Goal: Task Accomplishment & Management: Complete application form

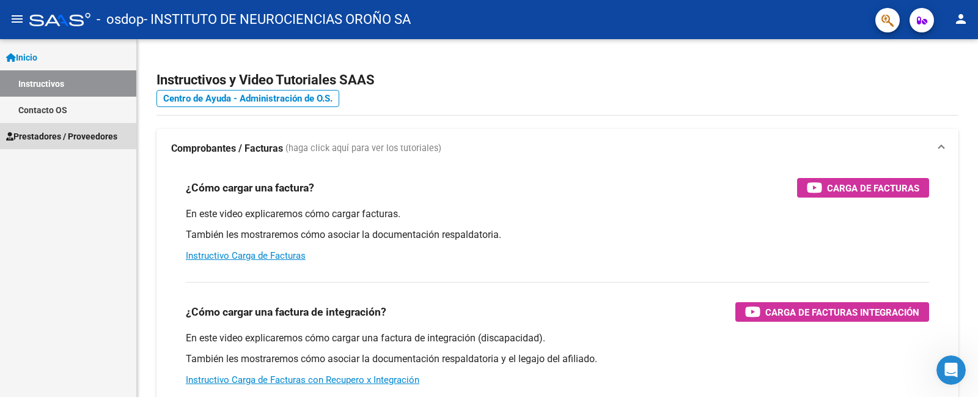
click at [65, 137] on span "Prestadores / Proveedores" at bounding box center [61, 136] width 111 height 13
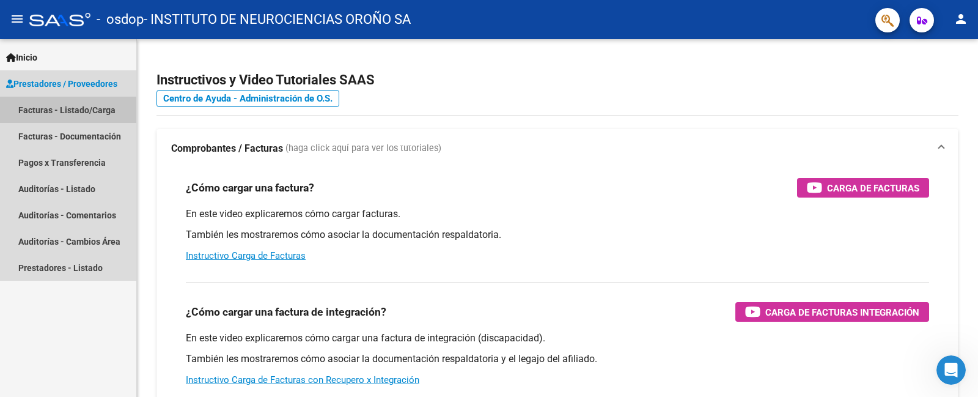
click at [82, 106] on link "Facturas - Listado/Carga" at bounding box center [68, 110] width 136 height 26
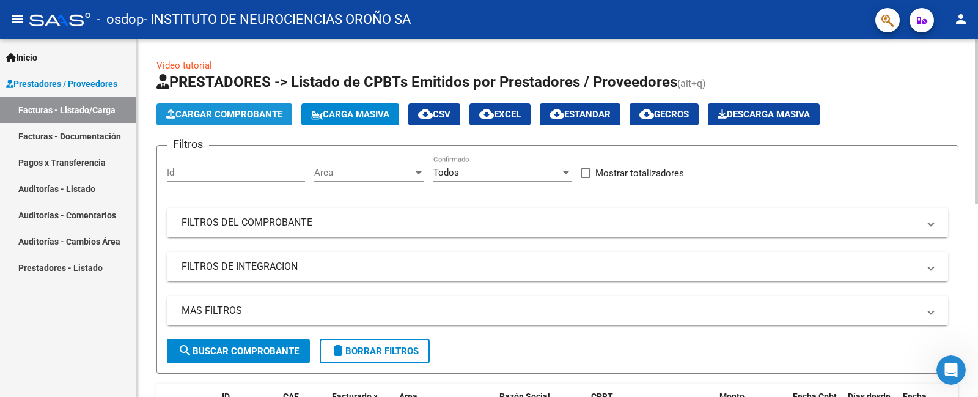
click at [274, 110] on span "Cargar Comprobante" at bounding box center [224, 114] width 116 height 11
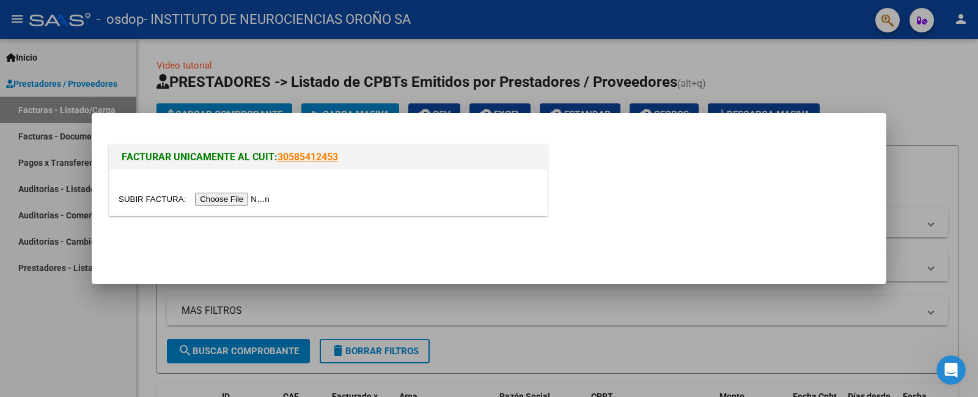
click at [227, 197] on input "file" at bounding box center [196, 198] width 155 height 13
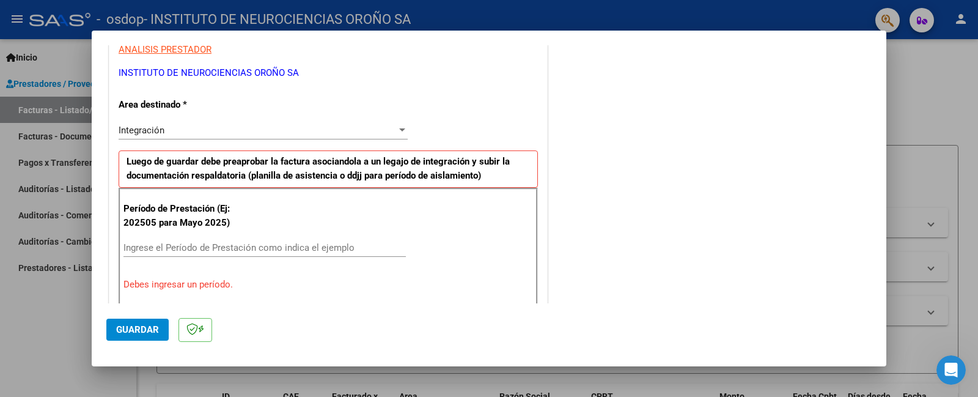
scroll to position [297, 0]
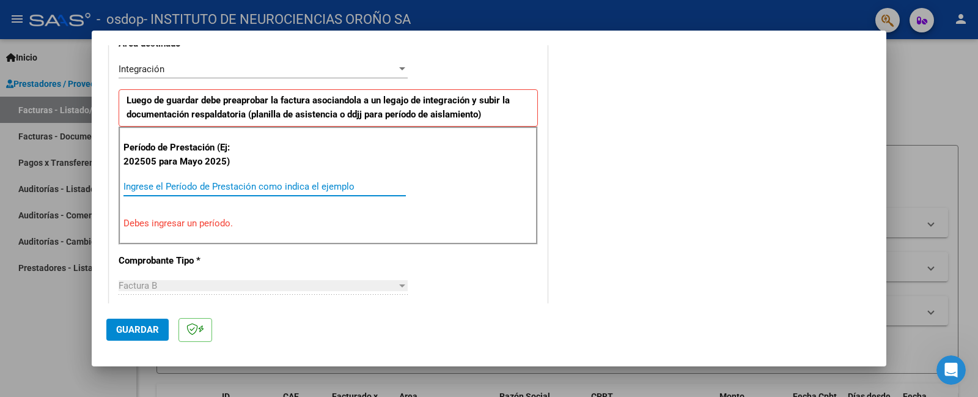
click at [318, 188] on input "Ingrese el Período de Prestación como indica el ejemplo" at bounding box center [264, 186] width 282 height 11
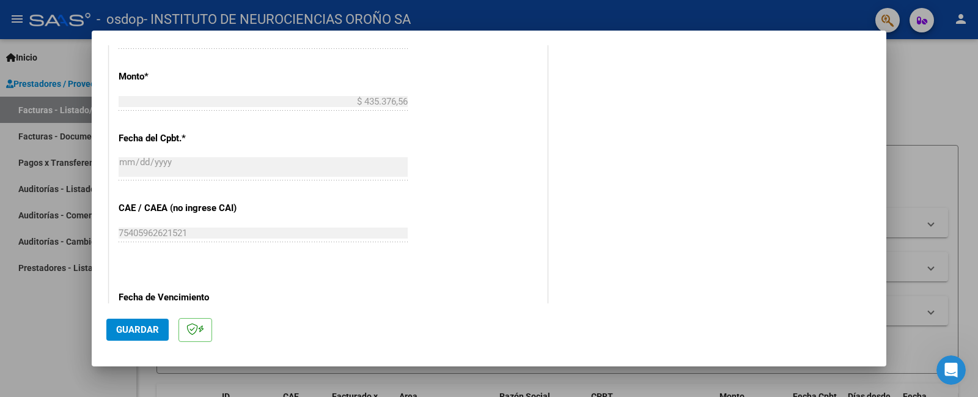
scroll to position [817, 0]
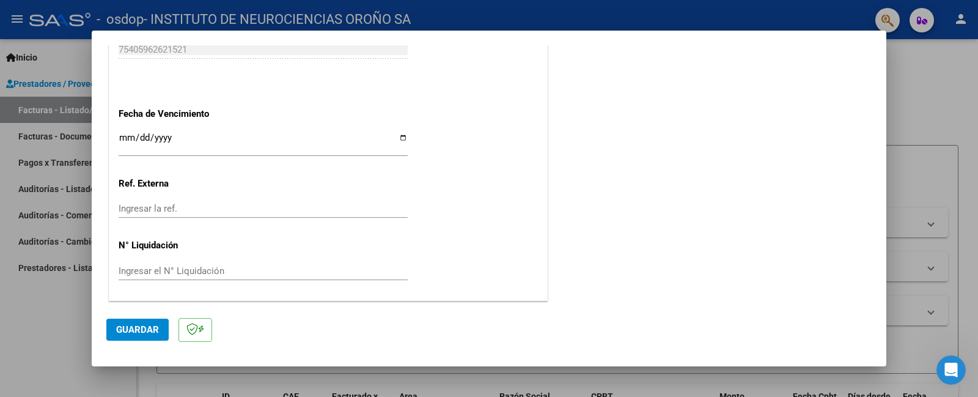
type input "202509"
click at [145, 334] on span "Guardar" at bounding box center [137, 329] width 43 height 11
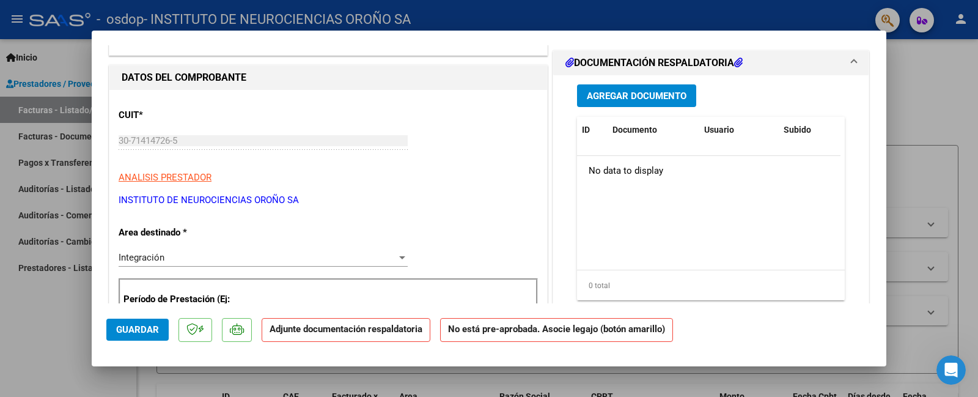
scroll to position [0, 0]
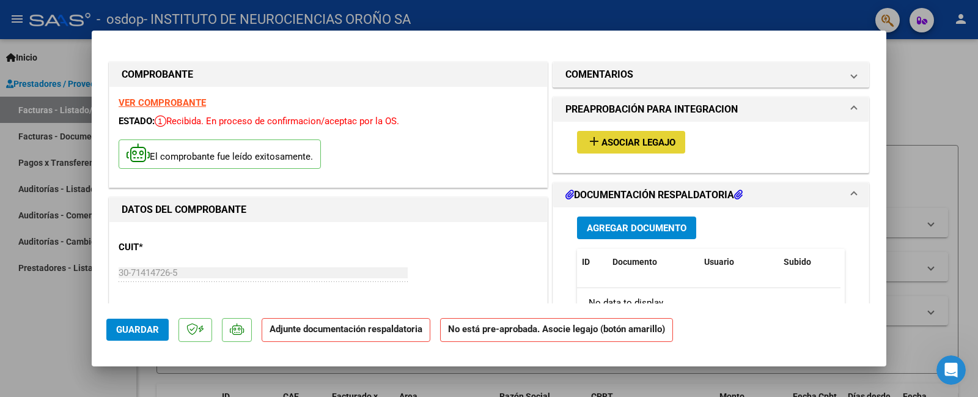
click at [631, 144] on span "Asociar Legajo" at bounding box center [638, 142] width 74 height 11
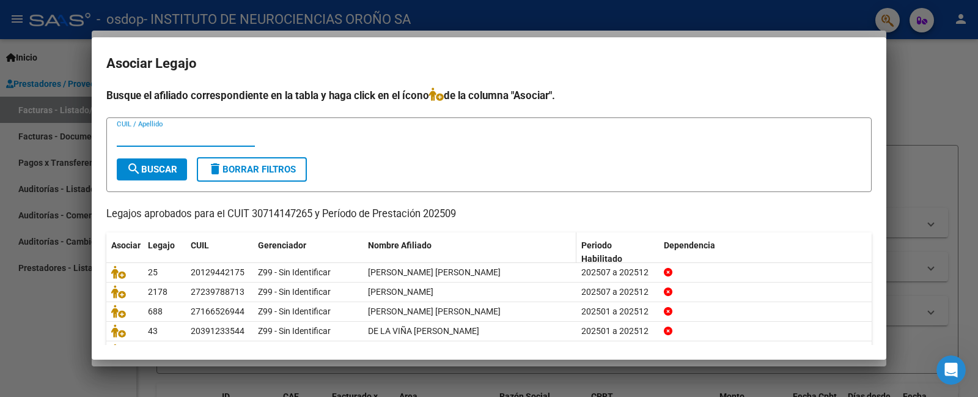
scroll to position [64, 0]
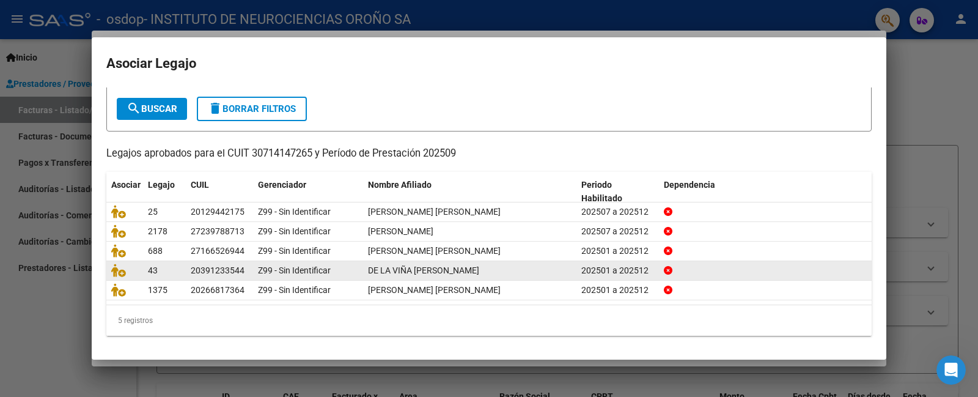
click at [419, 268] on span "DE LA VIÑA [PERSON_NAME]" at bounding box center [423, 270] width 111 height 10
click at [177, 269] on div "43" at bounding box center [164, 270] width 33 height 14
click at [442, 265] on span "DE LA VIÑA [PERSON_NAME]" at bounding box center [423, 270] width 111 height 10
click at [116, 270] on icon at bounding box center [118, 269] width 15 height 13
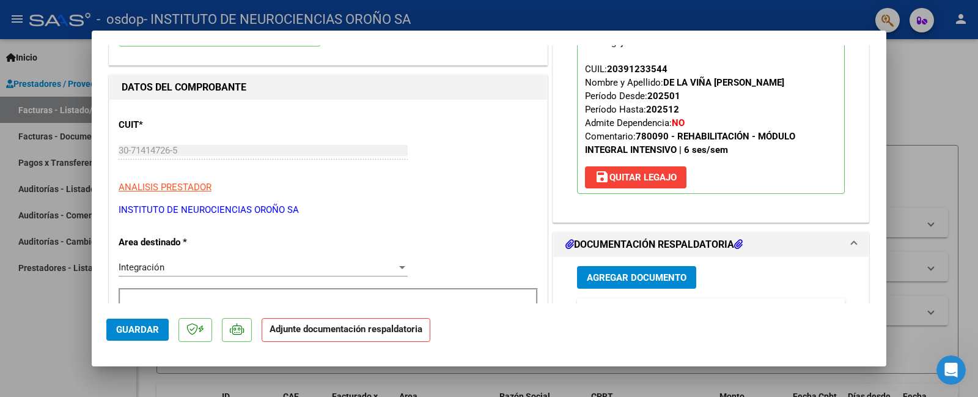
scroll to position [244, 0]
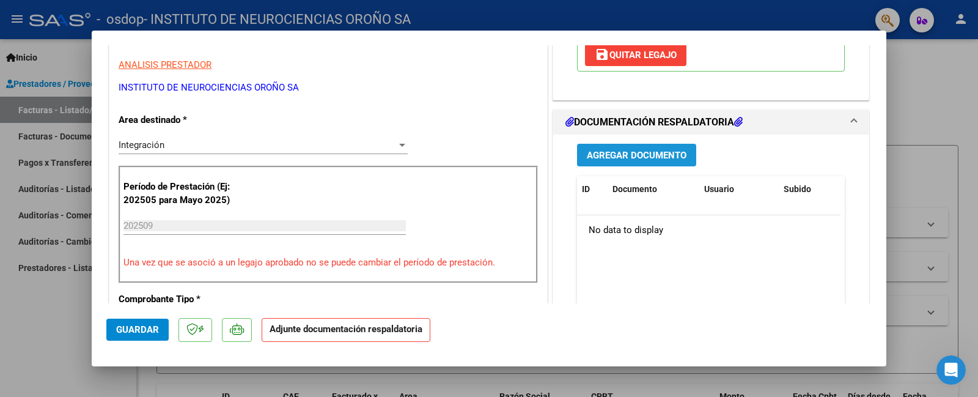
click at [637, 162] on button "Agregar Documento" at bounding box center [636, 155] width 119 height 23
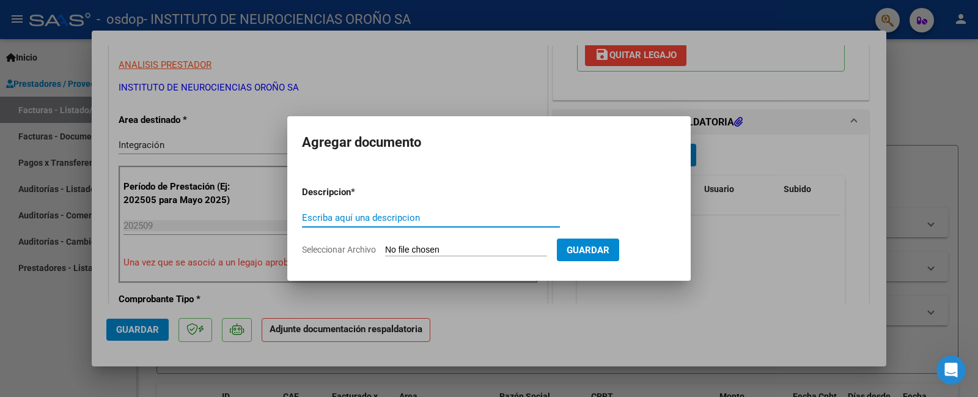
click at [439, 249] on input "Seleccionar Archivo" at bounding box center [466, 250] width 162 height 12
type input "C:\fakepath\ASIST DE LA VIÑA SEPT.pdf"
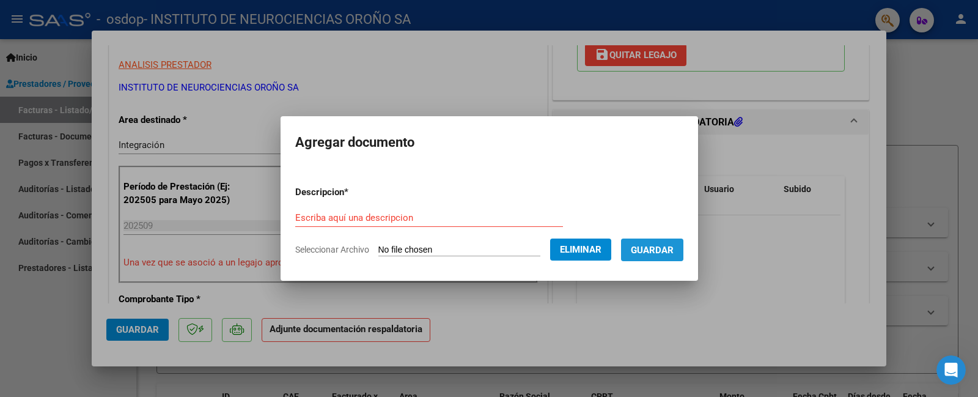
click at [670, 252] on span "Guardar" at bounding box center [652, 249] width 43 height 11
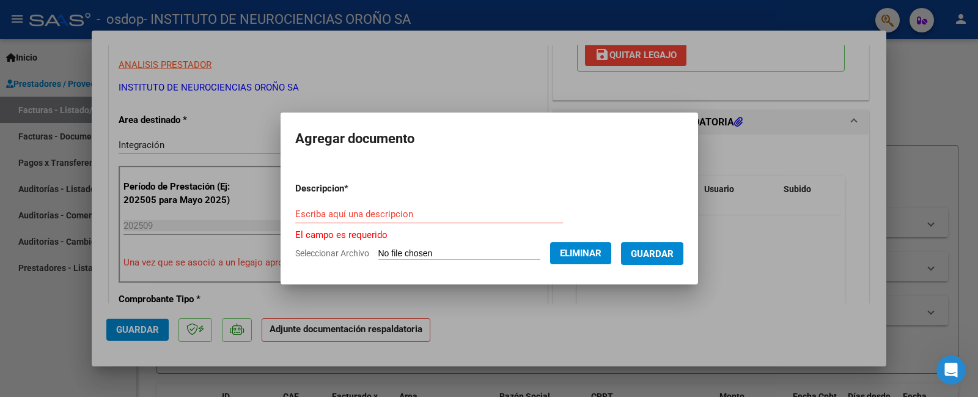
click at [462, 214] on input "Escriba aquí una descripcion" at bounding box center [429, 213] width 268 height 11
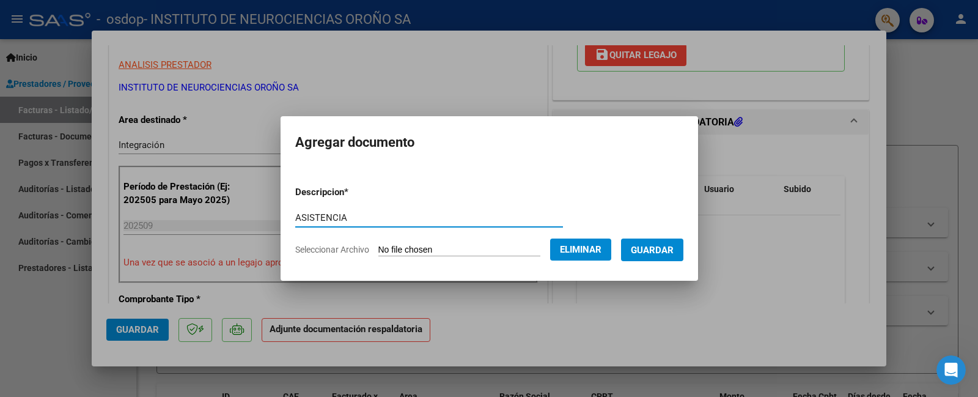
type input "ASISTENCIA"
click at [669, 257] on button "Guardar" at bounding box center [652, 249] width 62 height 23
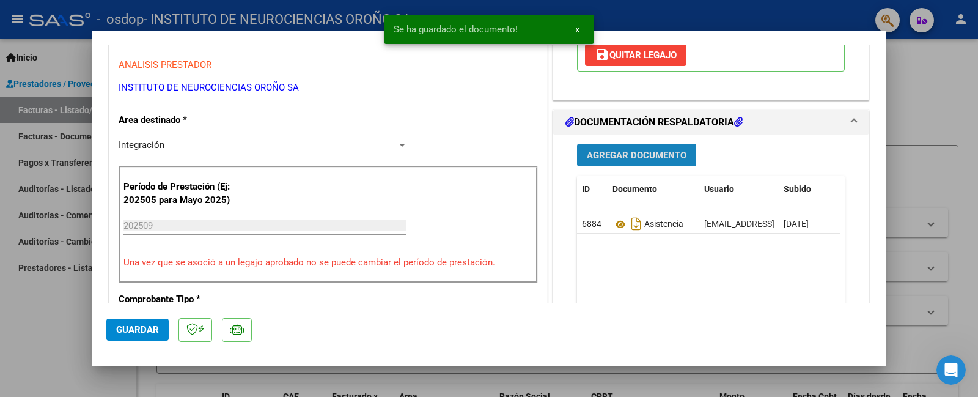
click at [649, 155] on span "Agregar Documento" at bounding box center [637, 155] width 100 height 11
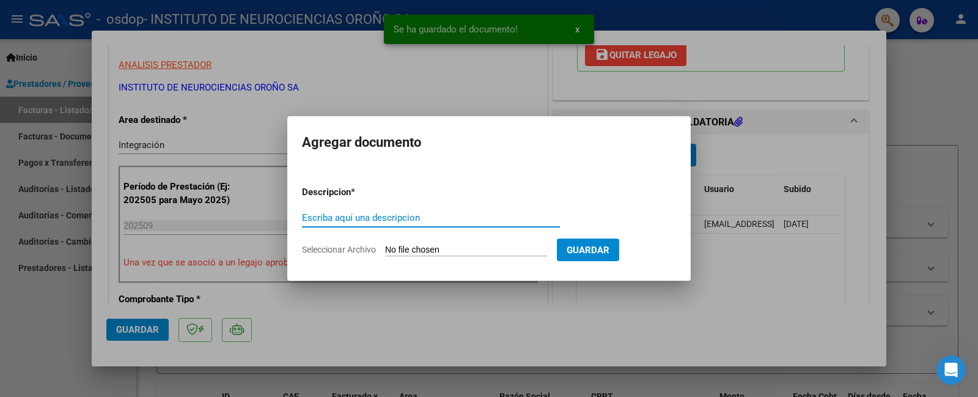
click at [330, 246] on span "Seleccionar Archivo" at bounding box center [339, 249] width 74 height 10
click at [385, 246] on input "Seleccionar Archivo" at bounding box center [466, 250] width 162 height 12
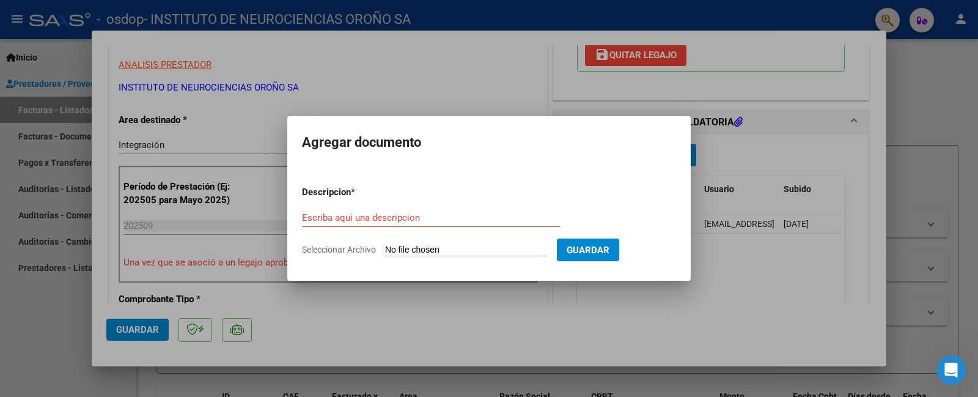
type input "C:\fakepath\AUT DE LA VIÑA SEPT.pdf"
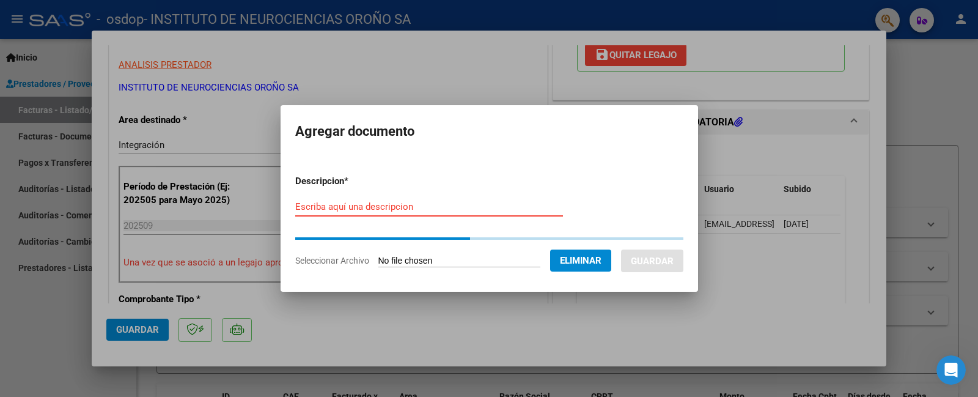
click at [435, 209] on input "Escriba aquí una descripcion" at bounding box center [429, 206] width 268 height 11
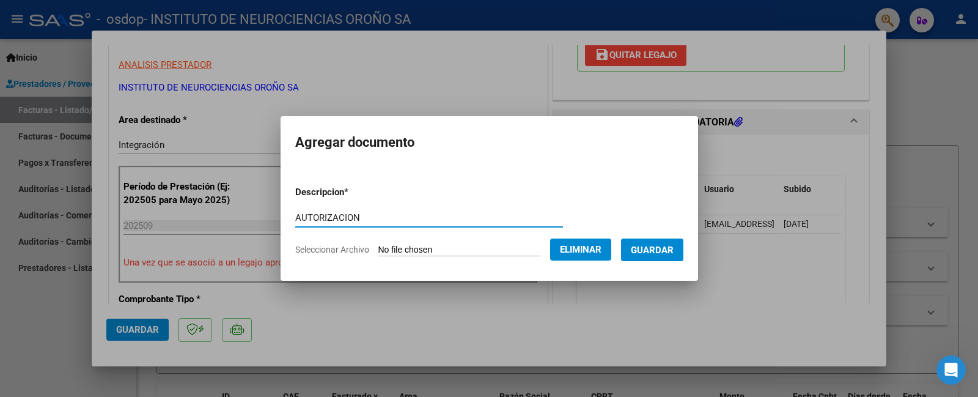
type input "AUTORIZACION"
click at [667, 254] on span "Guardar" at bounding box center [652, 249] width 43 height 11
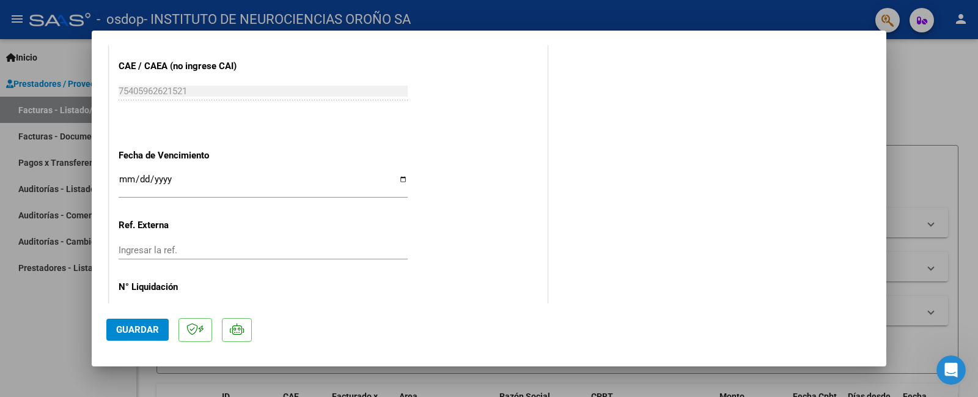
scroll to position [836, 0]
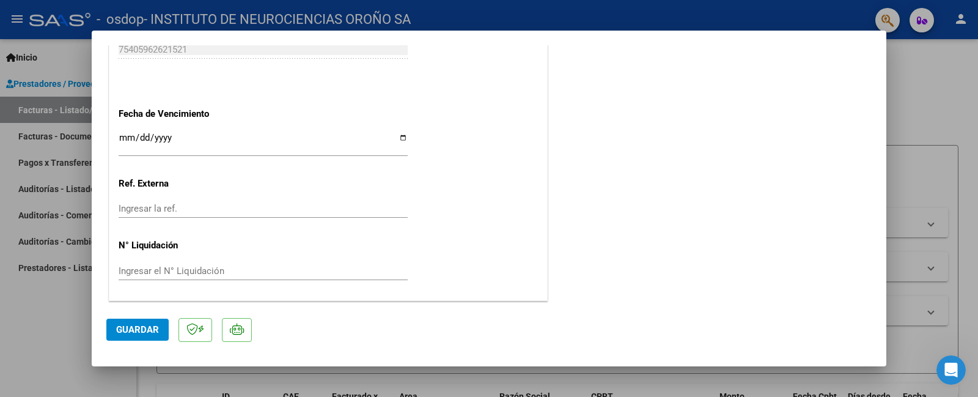
click at [119, 325] on span "Guardar" at bounding box center [137, 329] width 43 height 11
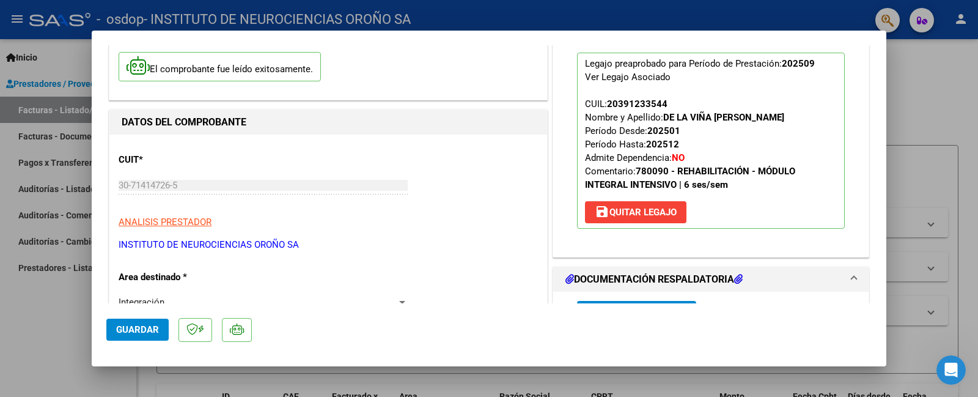
scroll to position [0, 0]
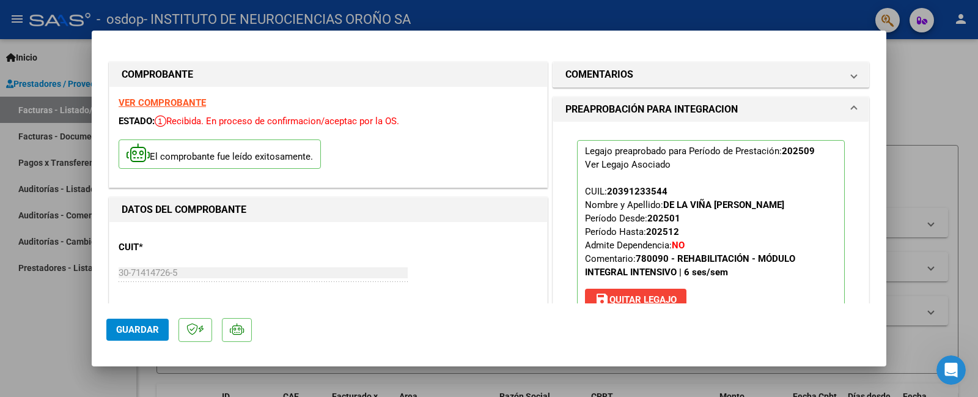
type input "$ 0,00"
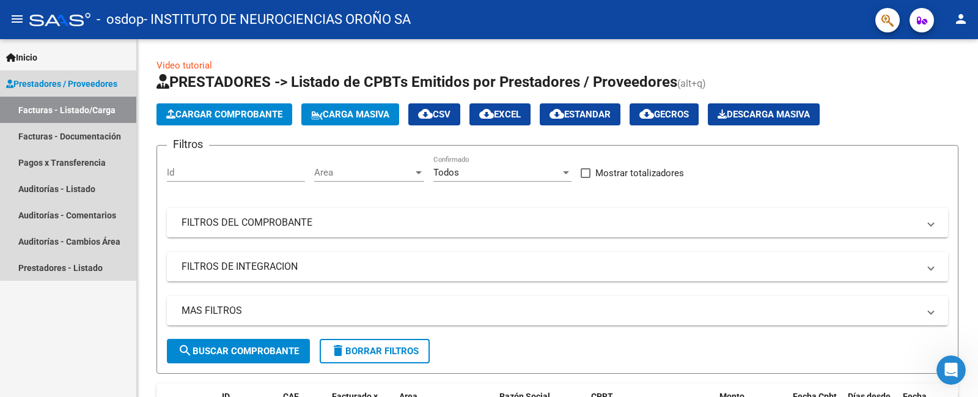
click at [93, 111] on link "Facturas - Listado/Carga" at bounding box center [68, 110] width 136 height 26
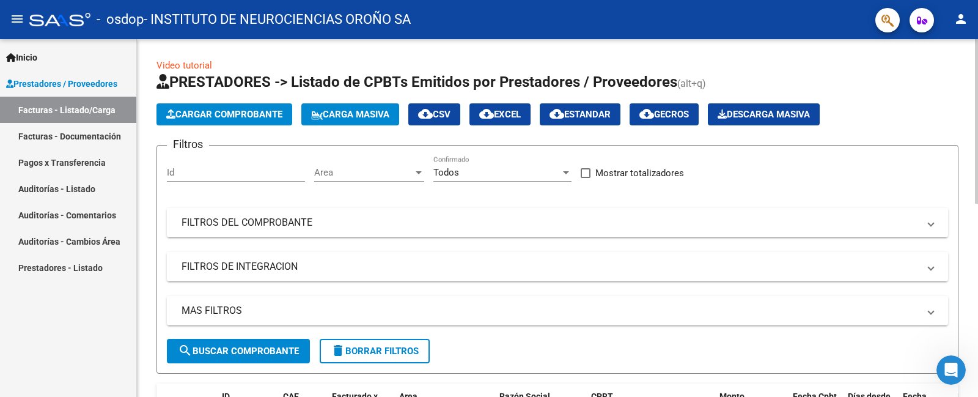
click at [268, 120] on button "Cargar Comprobante" at bounding box center [224, 114] width 136 height 22
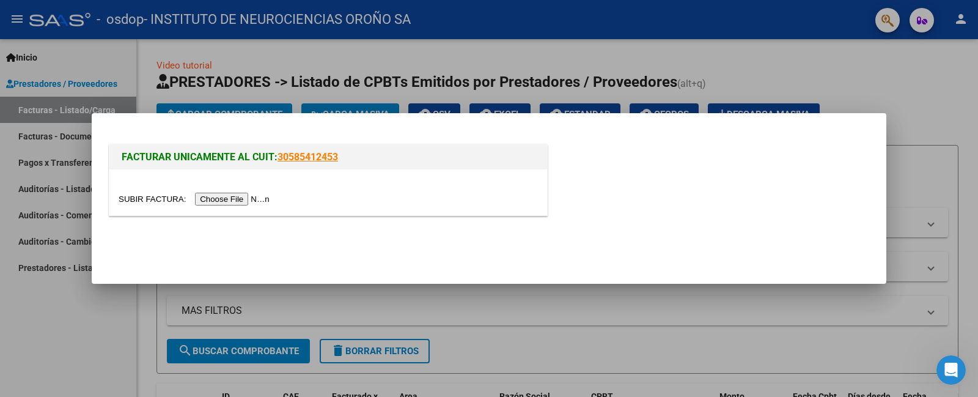
click at [254, 199] on input "file" at bounding box center [196, 198] width 155 height 13
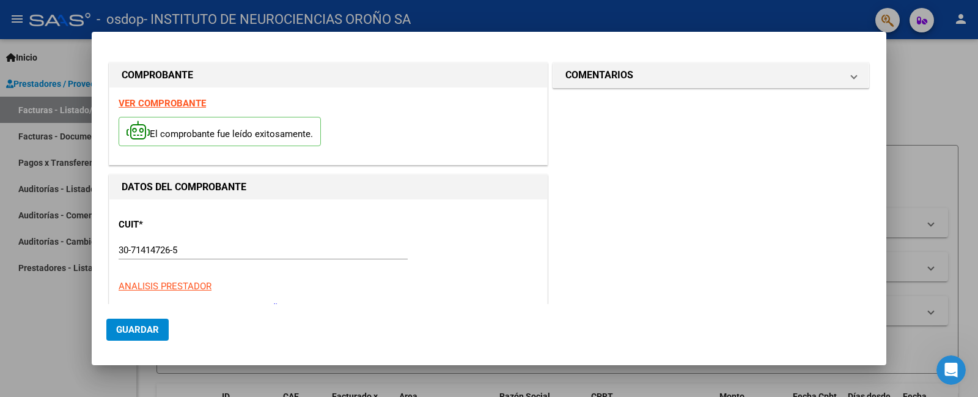
scroll to position [296, 0]
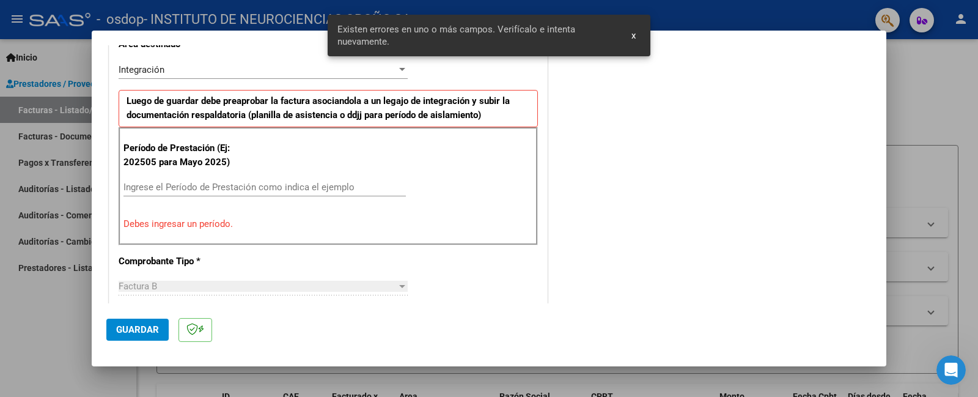
click at [225, 189] on input "Ingrese el Período de Prestación como indica el ejemplo" at bounding box center [264, 186] width 282 height 11
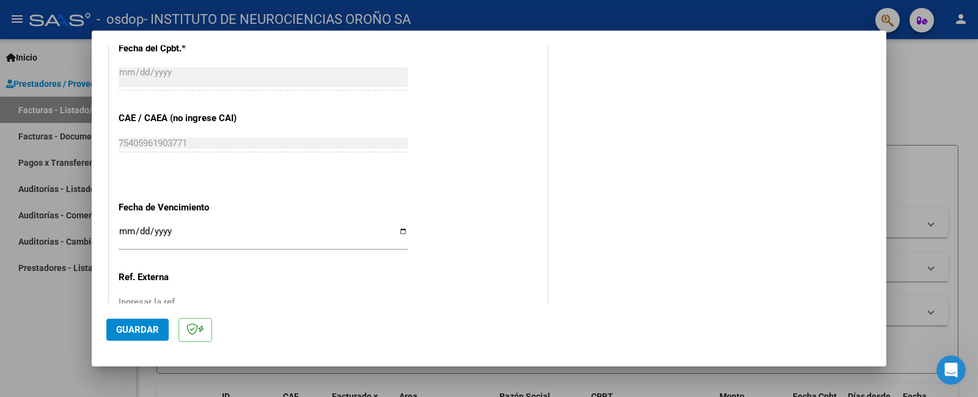
scroll to position [817, 0]
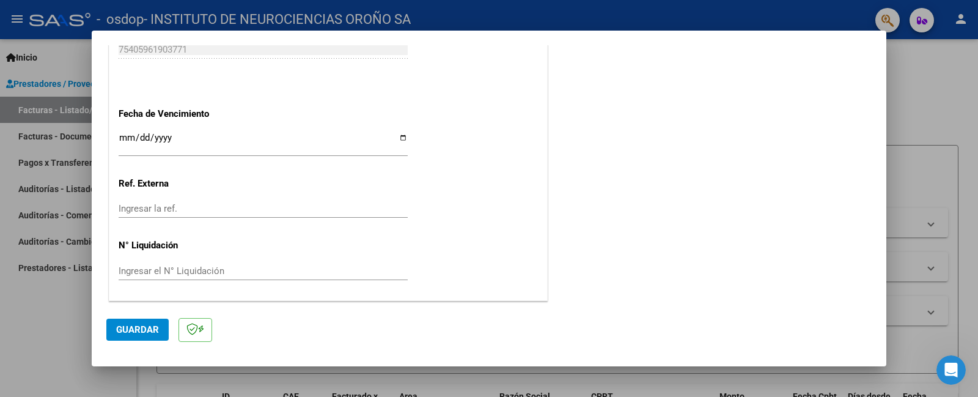
type input "202509"
click at [144, 332] on span "Guardar" at bounding box center [137, 329] width 43 height 11
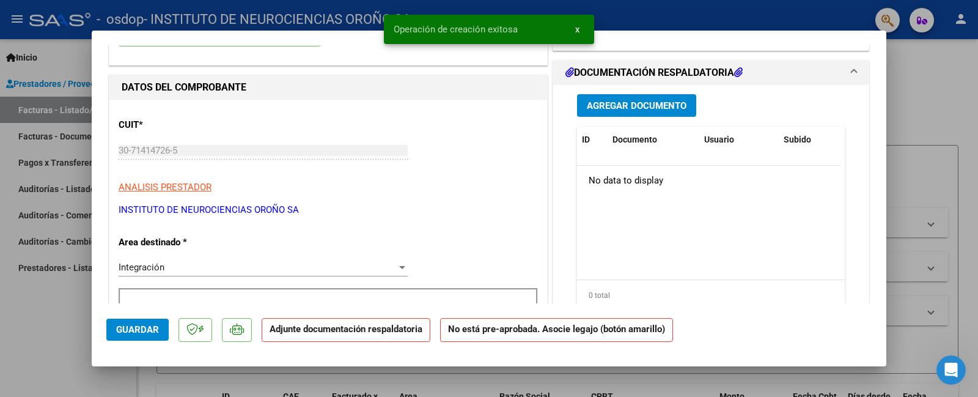
scroll to position [0, 0]
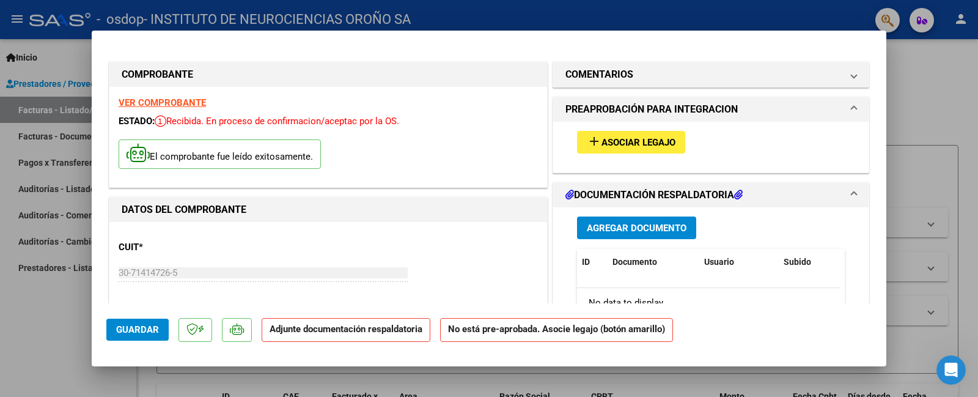
click at [642, 145] on span "Asociar Legajo" at bounding box center [638, 142] width 74 height 11
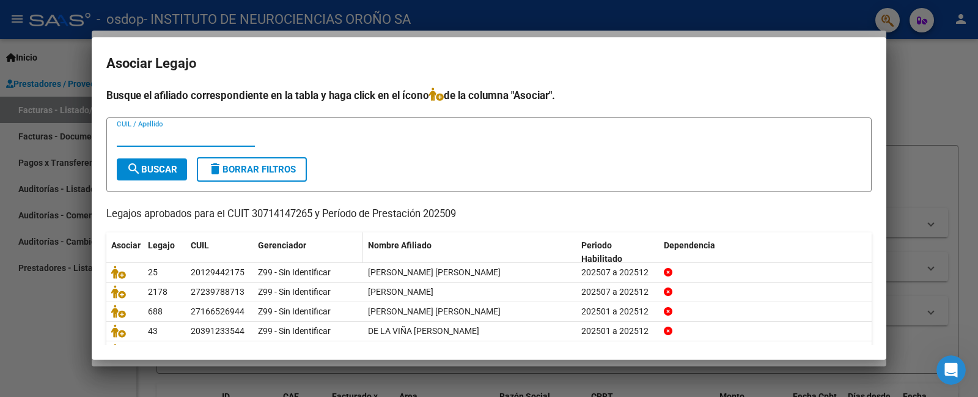
scroll to position [61, 0]
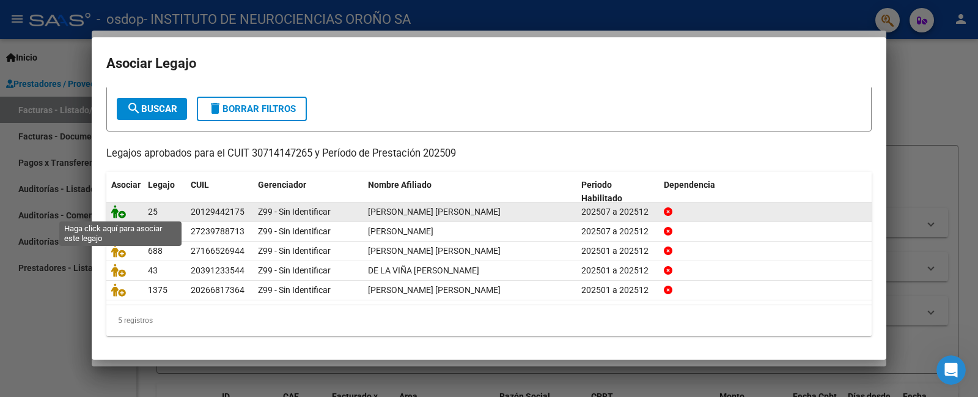
click at [118, 211] on icon at bounding box center [118, 211] width 15 height 13
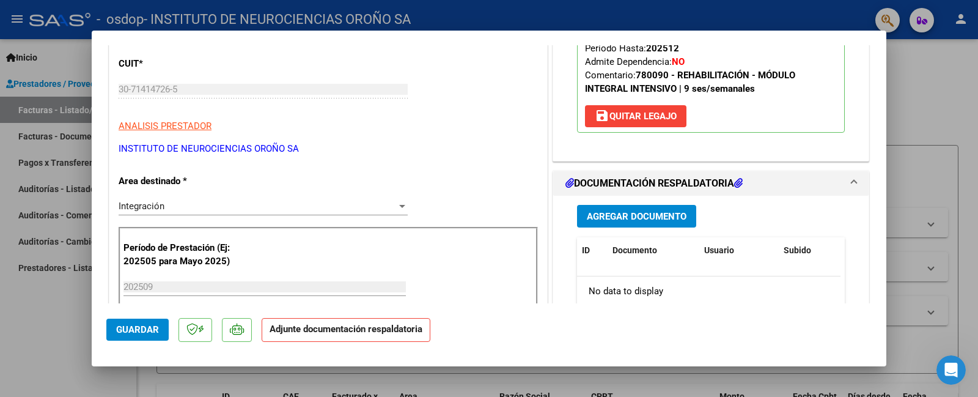
scroll to position [244, 0]
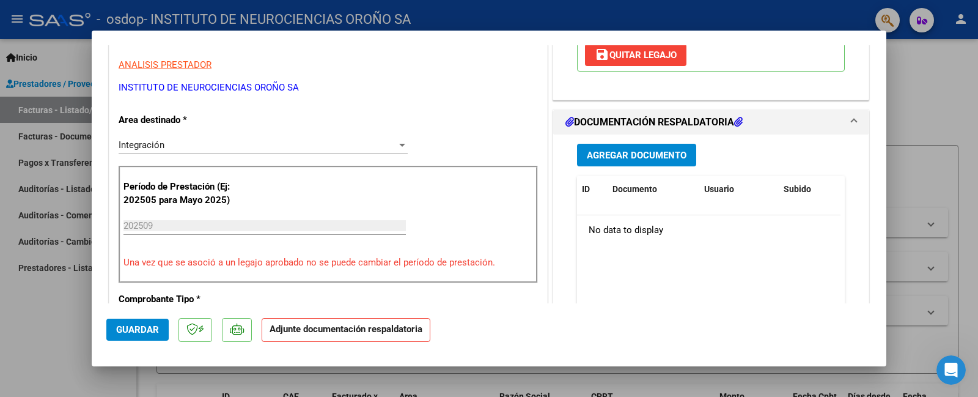
click at [645, 158] on span "Agregar Documento" at bounding box center [637, 155] width 100 height 11
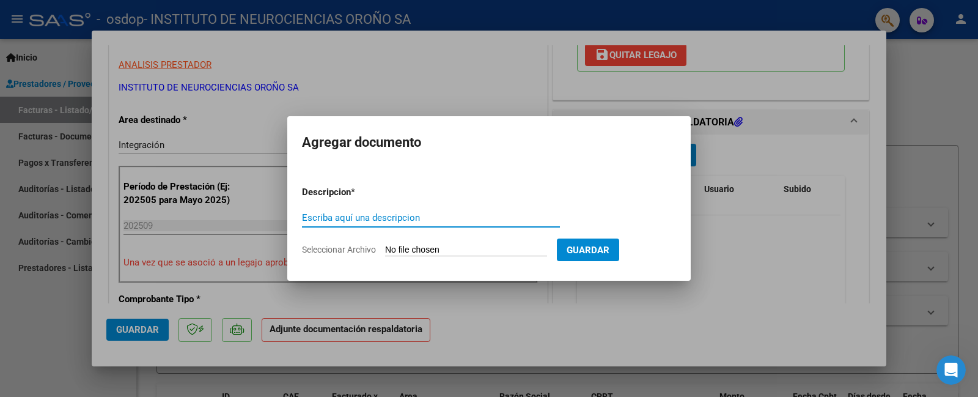
click at [329, 247] on span "Seleccionar Archivo" at bounding box center [339, 249] width 74 height 10
click at [385, 247] on input "Seleccionar Archivo" at bounding box center [466, 250] width 162 height 12
type input "C:\fakepath\AUT SABA SEPT.pdf"
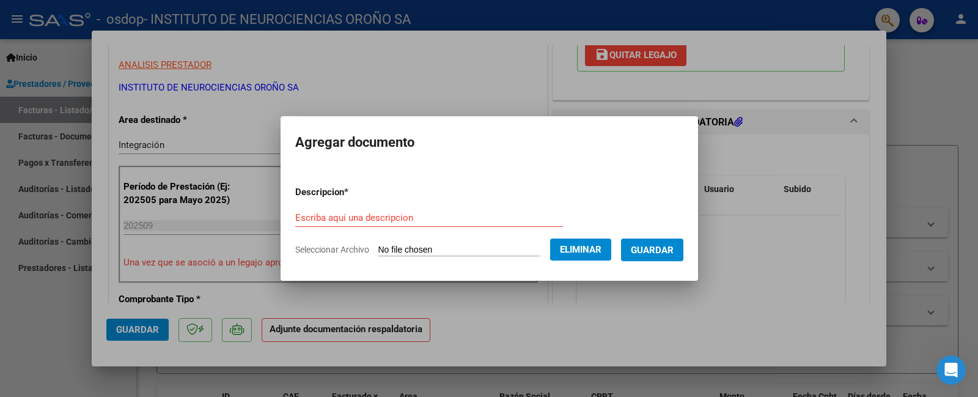
click at [406, 215] on input "Escriba aquí una descripcion" at bounding box center [429, 217] width 268 height 11
type input "AUTORIZACION"
click at [669, 246] on span "Guardar" at bounding box center [652, 249] width 43 height 11
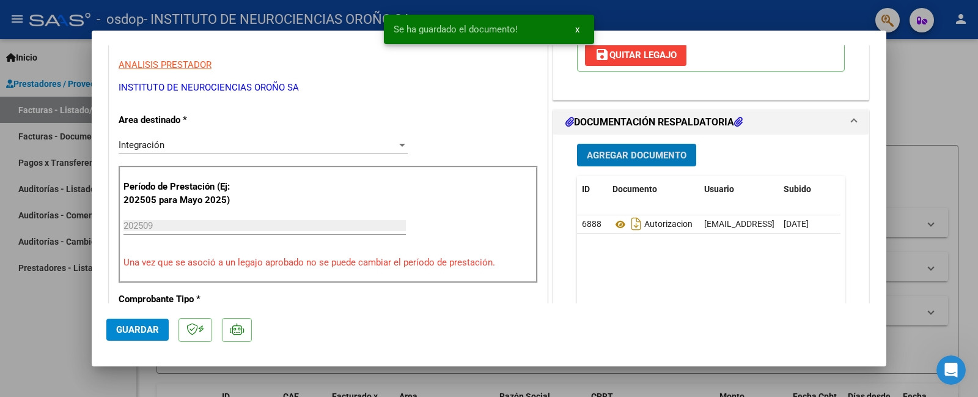
click at [634, 152] on span "Agregar Documento" at bounding box center [637, 155] width 100 height 11
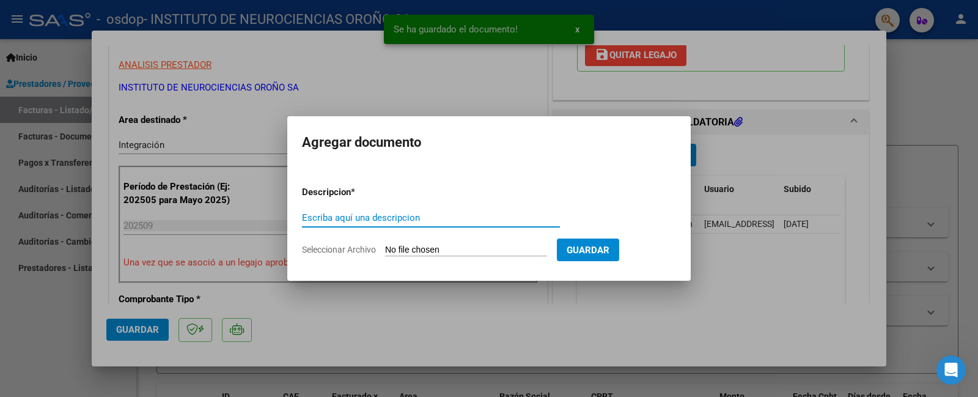
click at [326, 243] on form "Descripcion * Escriba aquí una descripcion Seleccionar Archivo Guardar" at bounding box center [489, 220] width 374 height 89
click at [327, 246] on span "Seleccionar Archivo" at bounding box center [339, 249] width 74 height 10
click at [385, 246] on input "Seleccionar Archivo" at bounding box center [466, 250] width 162 height 12
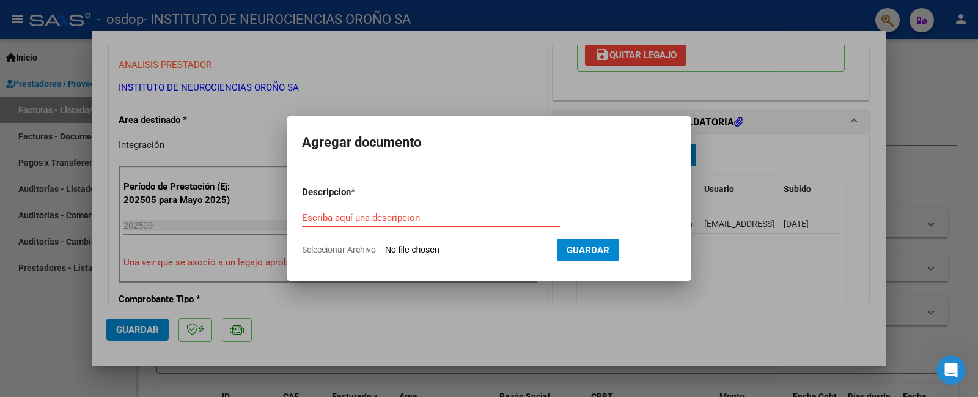
type input "C:\fakepath\ASIST SABA SEPT.pdf"
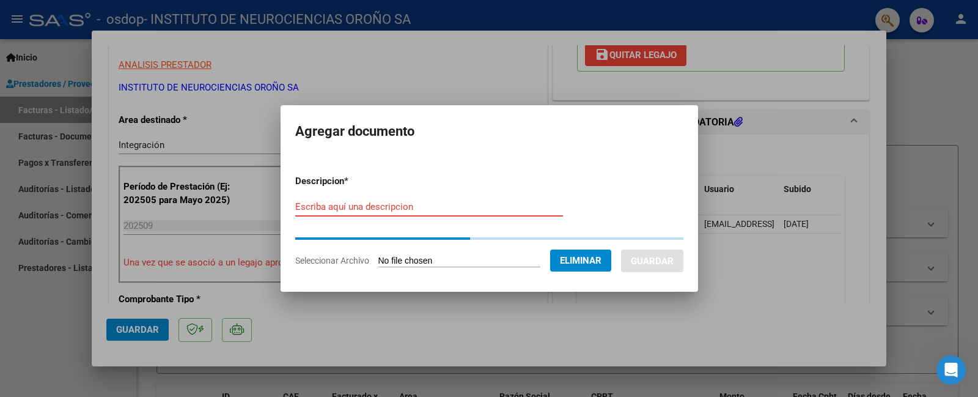
click at [425, 206] on input "Escriba aquí una descripcion" at bounding box center [429, 206] width 268 height 11
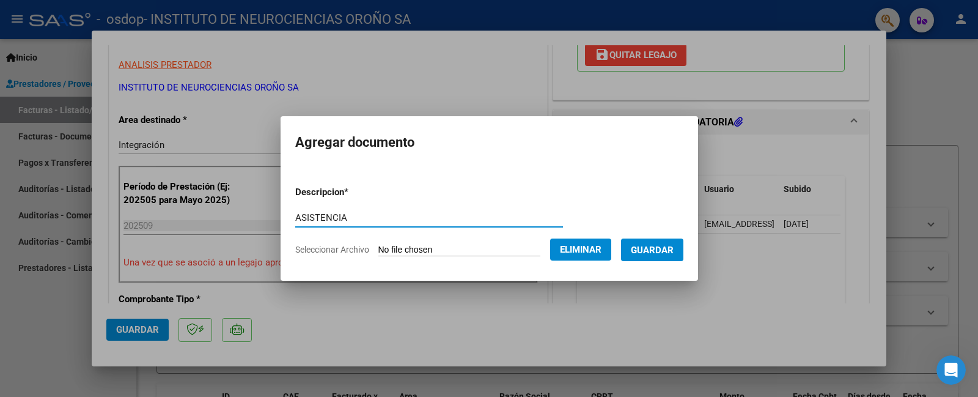
type input "ASISTENCIA"
click at [665, 252] on span "Guardar" at bounding box center [652, 249] width 43 height 11
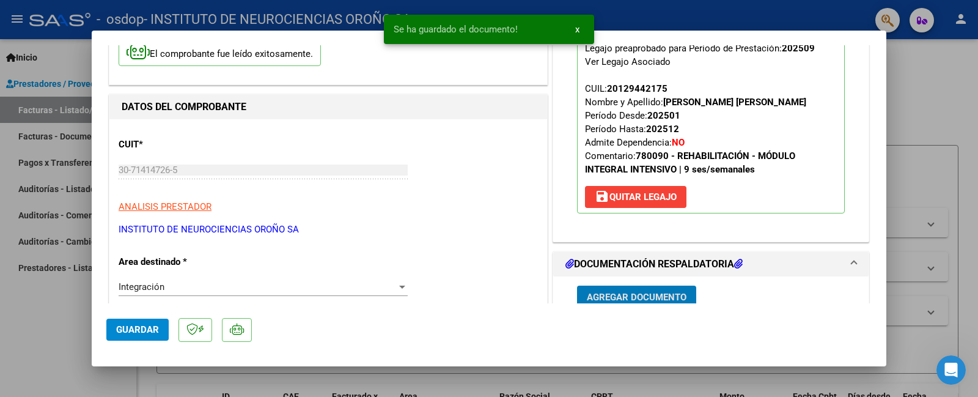
scroll to position [0, 0]
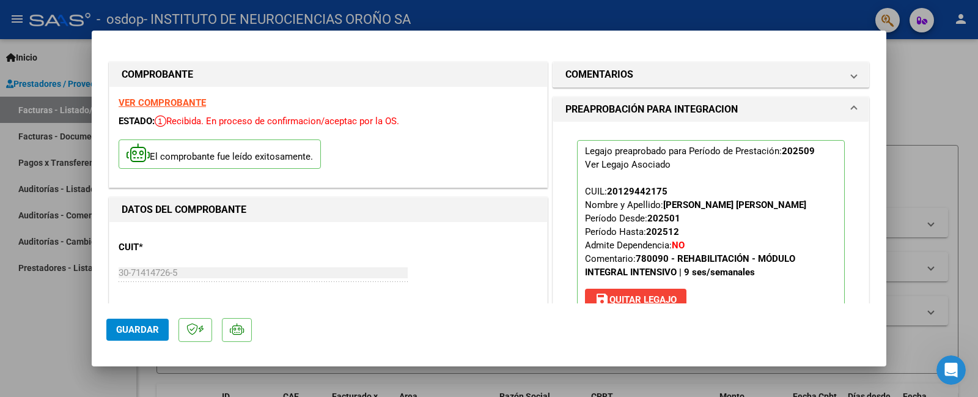
click at [149, 331] on span "Guardar" at bounding box center [137, 329] width 43 height 11
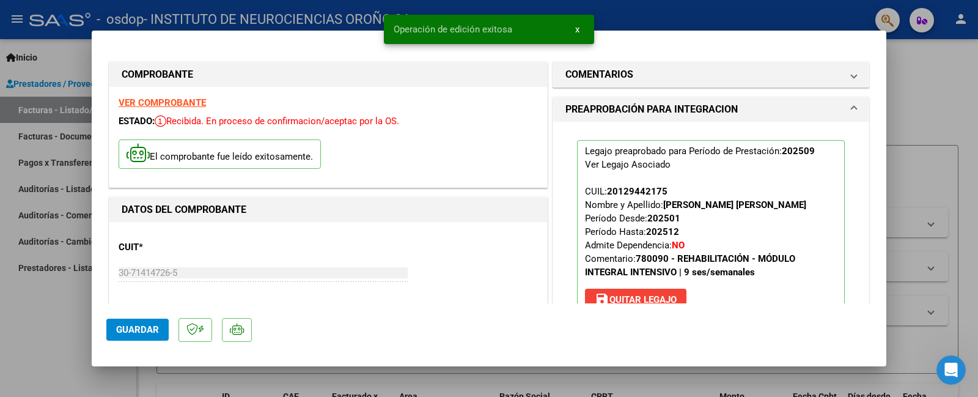
type input "$ 0,00"
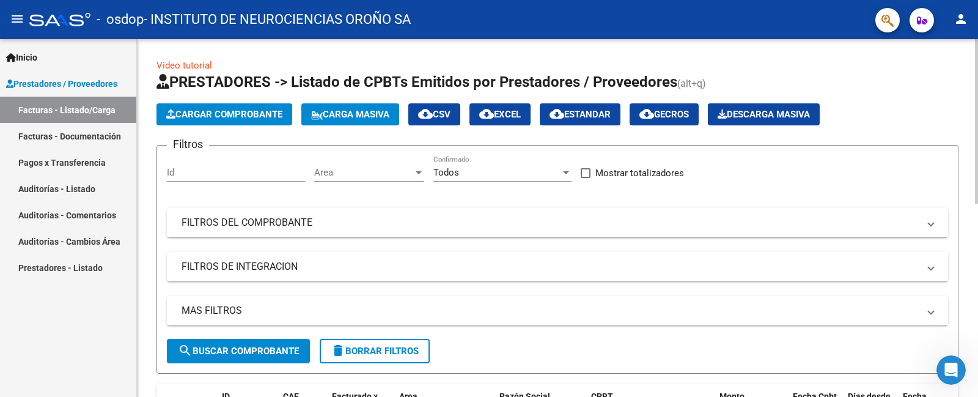
click at [246, 113] on span "Cargar Comprobante" at bounding box center [224, 114] width 116 height 11
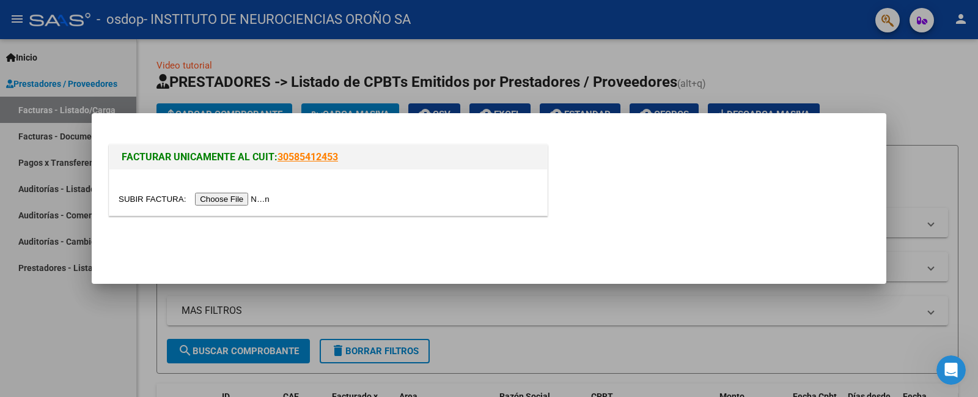
click at [222, 199] on input "file" at bounding box center [196, 198] width 155 height 13
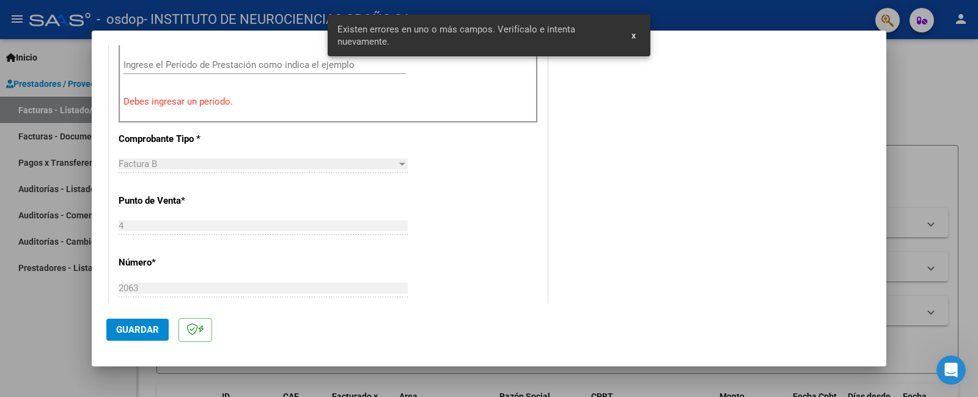
scroll to position [357, 0]
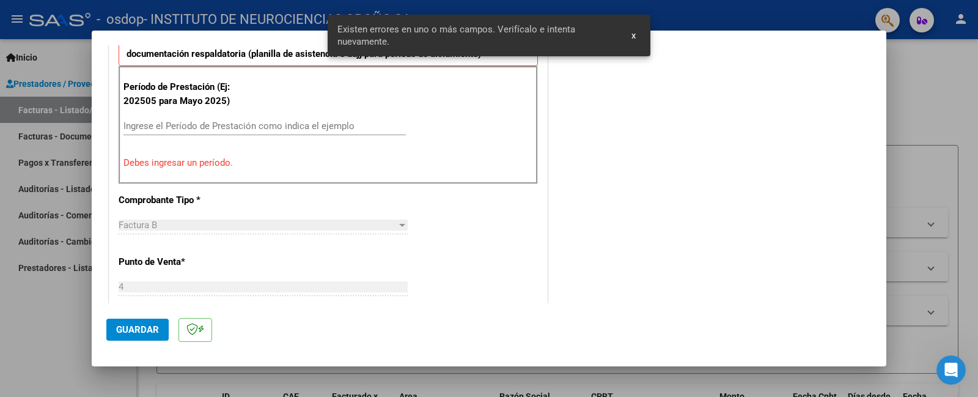
click at [220, 128] on input "Ingrese el Período de Prestación como indica el ejemplo" at bounding box center [264, 125] width 282 height 11
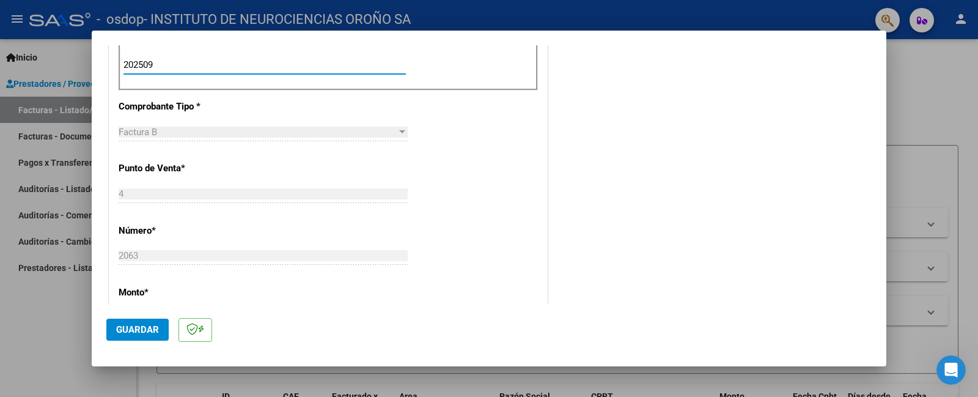
scroll to position [663, 0]
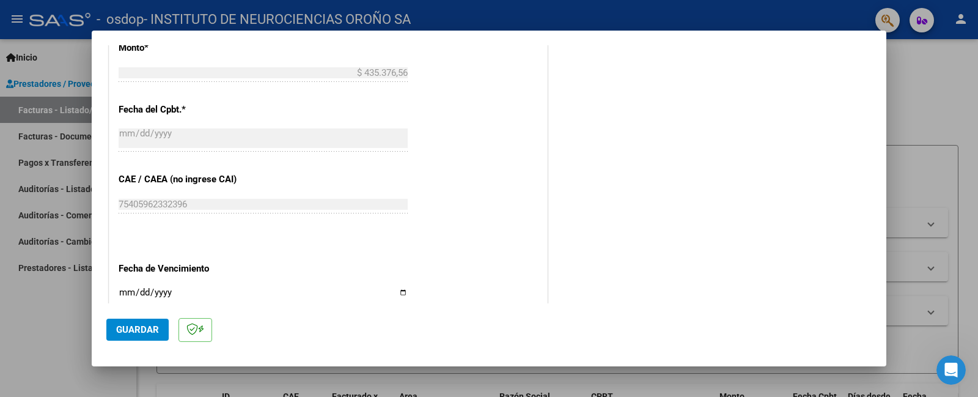
type input "202509"
click at [153, 327] on span "Guardar" at bounding box center [137, 329] width 43 height 11
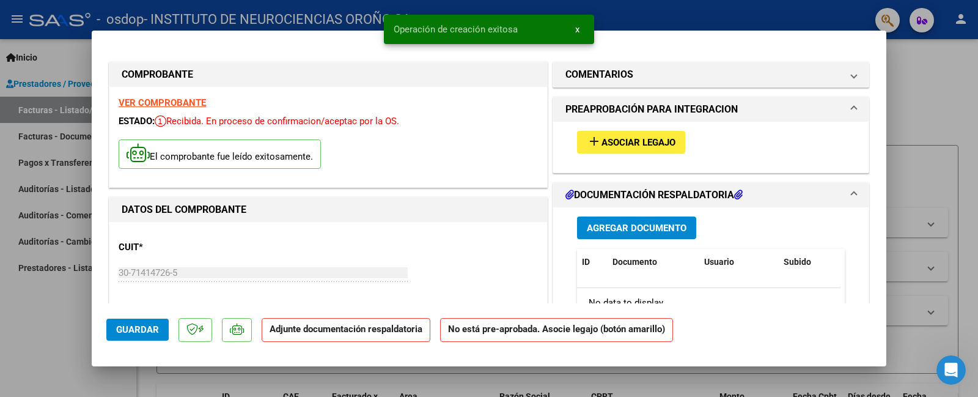
click at [618, 147] on span "Asociar Legajo" at bounding box center [638, 142] width 74 height 11
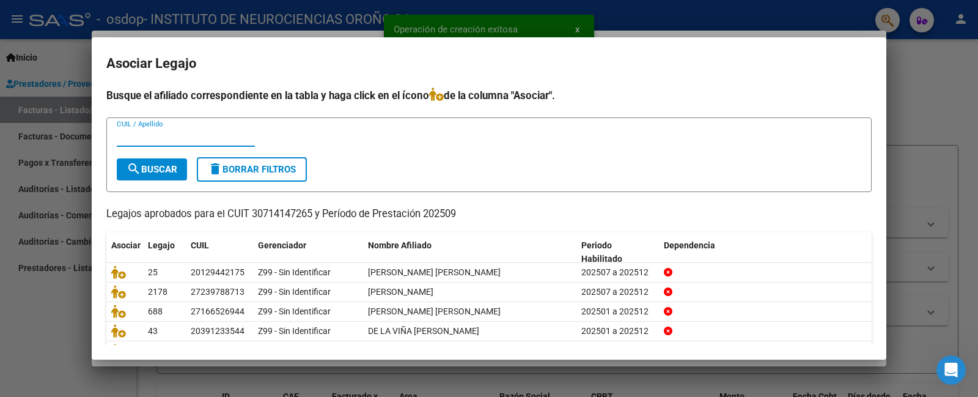
scroll to position [61, 0]
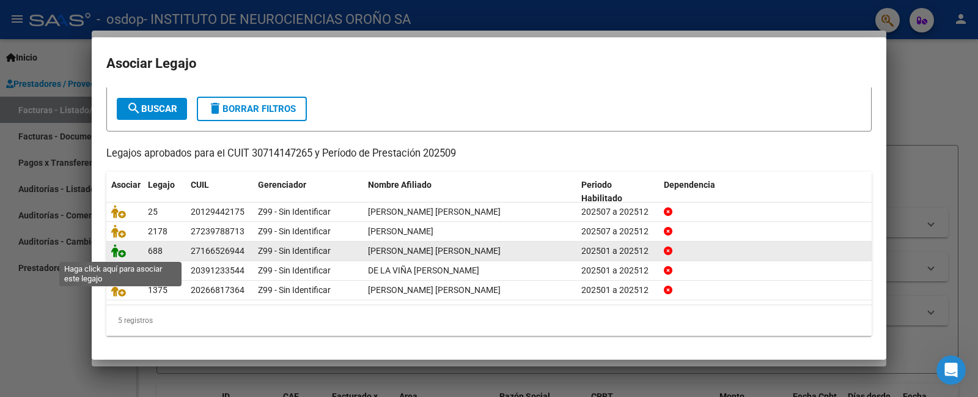
click at [117, 252] on icon at bounding box center [118, 250] width 15 height 13
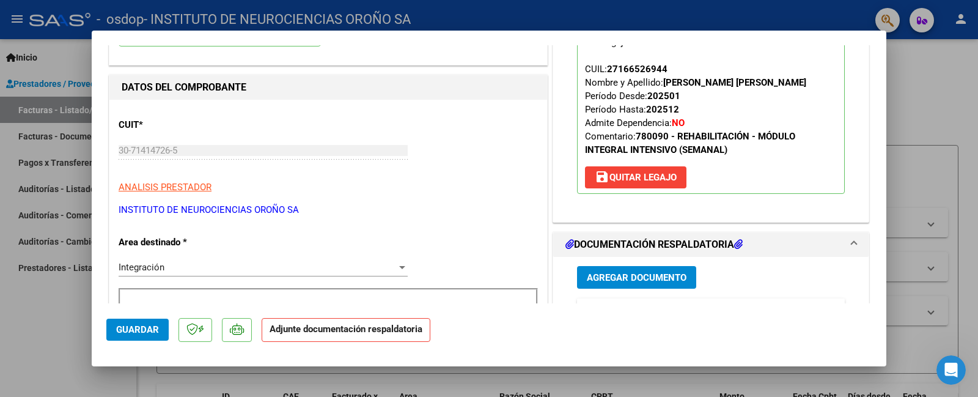
scroll to position [183, 0]
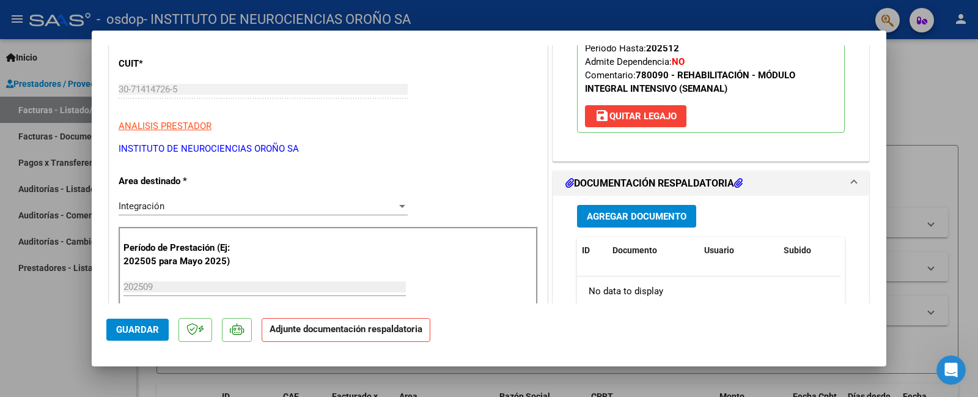
click at [670, 218] on span "Agregar Documento" at bounding box center [637, 216] width 100 height 11
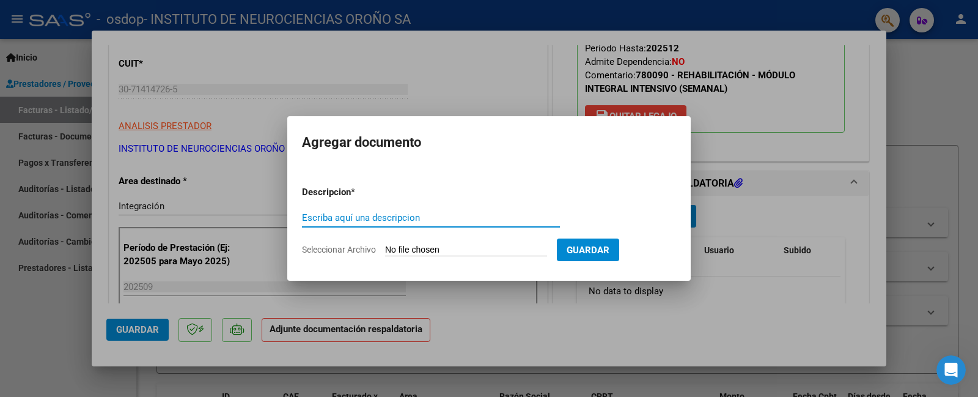
click at [337, 248] on span "Seleccionar Archivo" at bounding box center [339, 249] width 74 height 10
click at [385, 248] on input "Seleccionar Archivo" at bounding box center [466, 250] width 162 height 12
type input "C:\fakepath\AUT GIMENEZ SEPT.pdf"
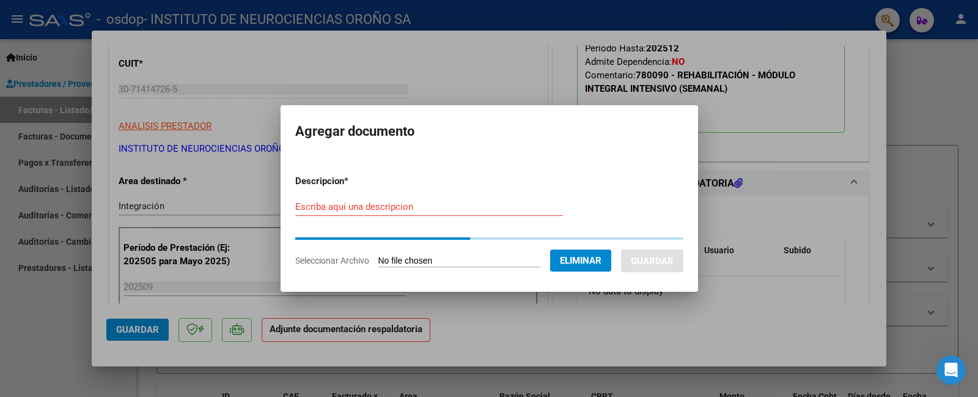
click at [367, 201] on input "Escriba aquí una descripcion" at bounding box center [429, 206] width 268 height 11
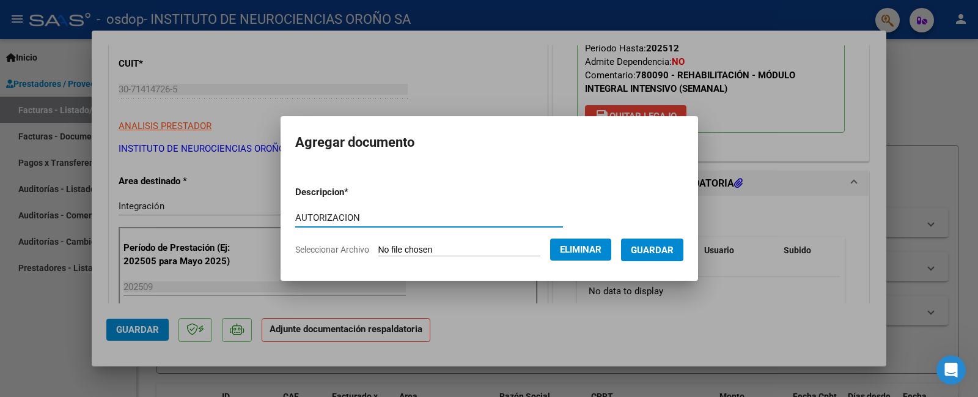
type input "AUTORIZACION"
click at [661, 247] on span "Guardar" at bounding box center [652, 249] width 43 height 11
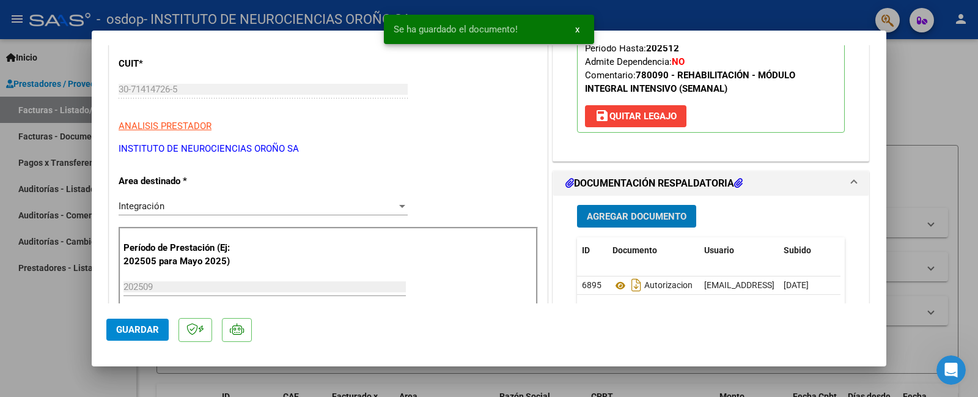
click at [640, 215] on span "Agregar Documento" at bounding box center [637, 216] width 100 height 11
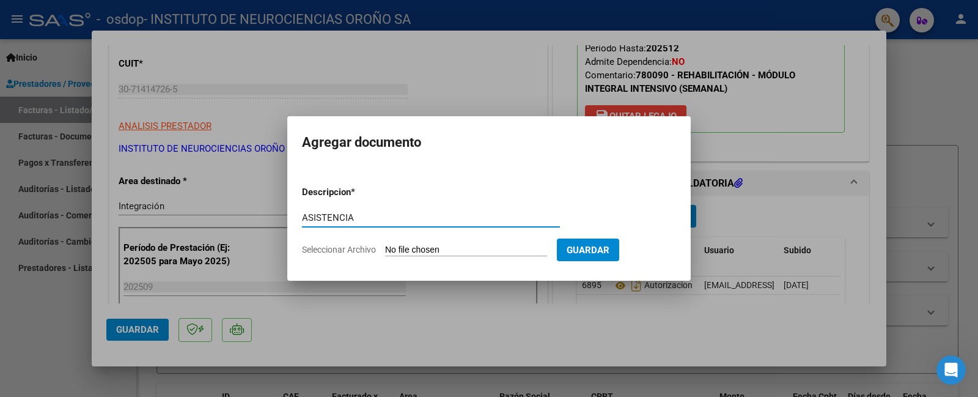
type input "ASISTENCIA"
click at [346, 246] on span "Seleccionar Archivo" at bounding box center [339, 249] width 74 height 10
click at [385, 246] on input "Seleccionar Archivo" at bounding box center [466, 250] width 162 height 12
type input "C:\fakepath\ASIST GIMENEZ SEPT.pdf"
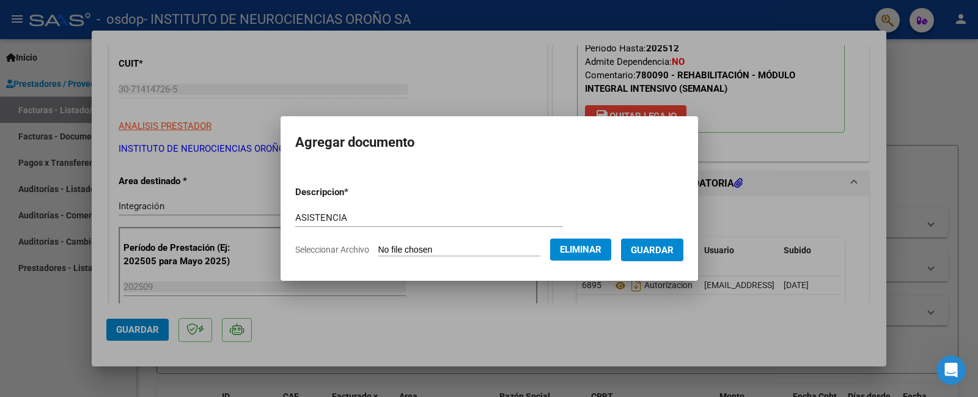
click at [664, 245] on span "Guardar" at bounding box center [652, 249] width 43 height 11
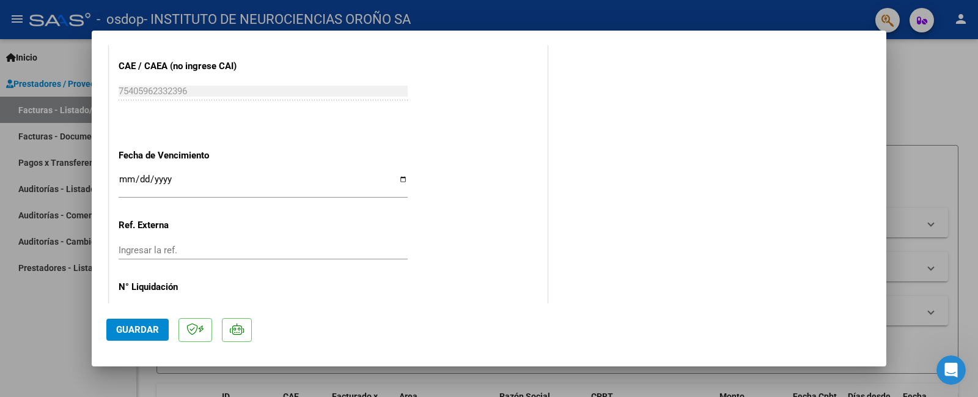
scroll to position [836, 0]
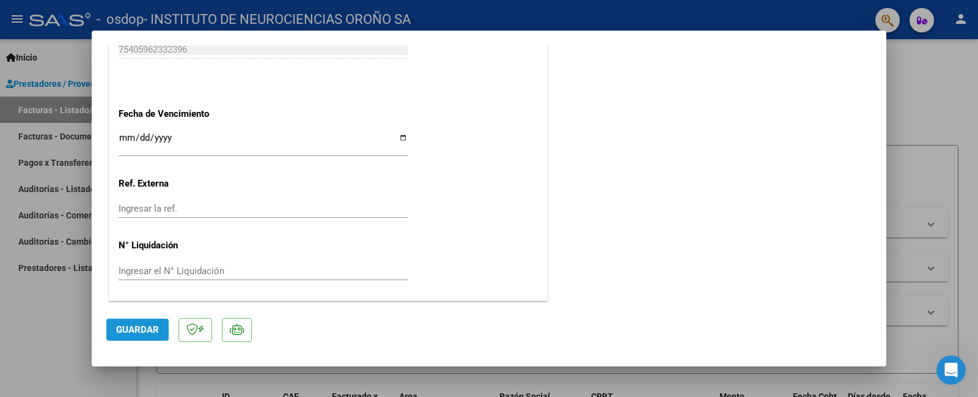
click at [153, 331] on span "Guardar" at bounding box center [137, 329] width 43 height 11
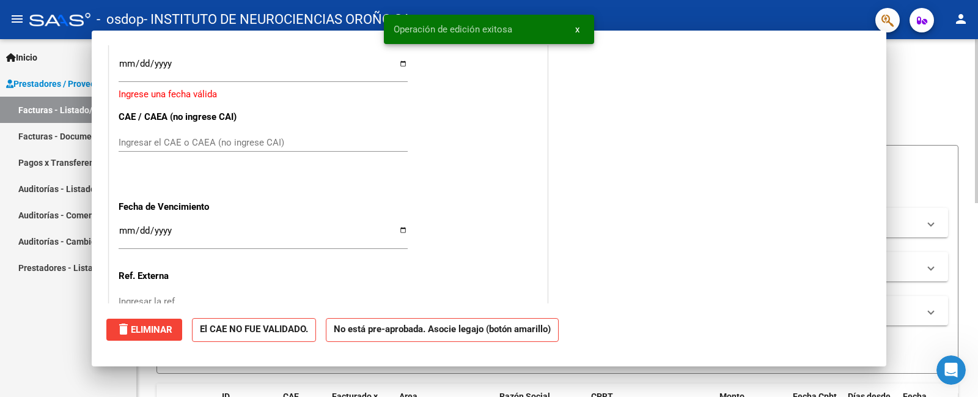
scroll to position [0, 0]
